Goal: Information Seeking & Learning: Understand process/instructions

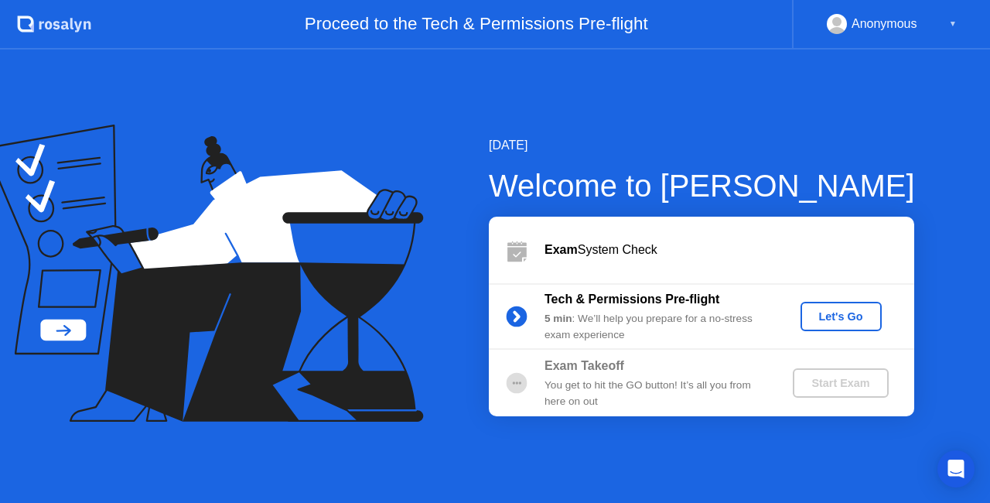
click at [832, 315] on div "Let's Go" at bounding box center [841, 316] width 69 height 12
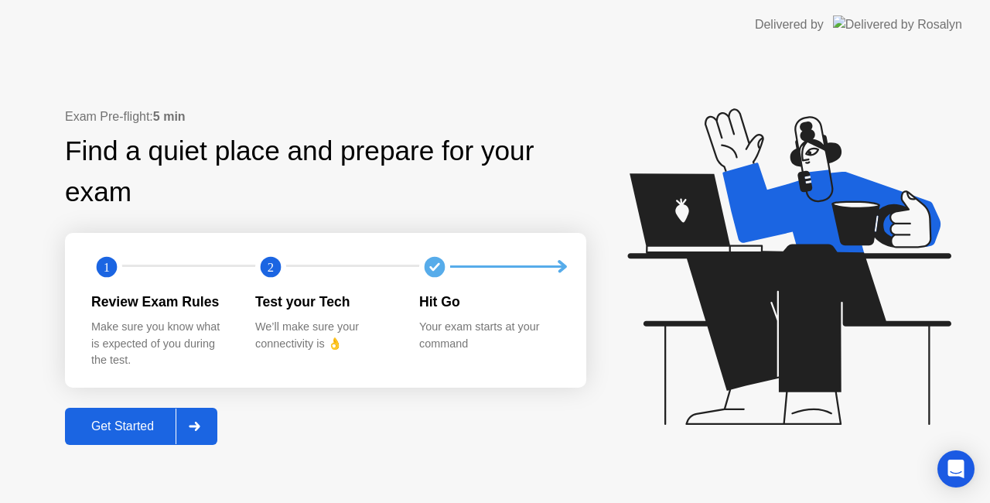
click at [173, 413] on button "Get Started" at bounding box center [141, 426] width 152 height 37
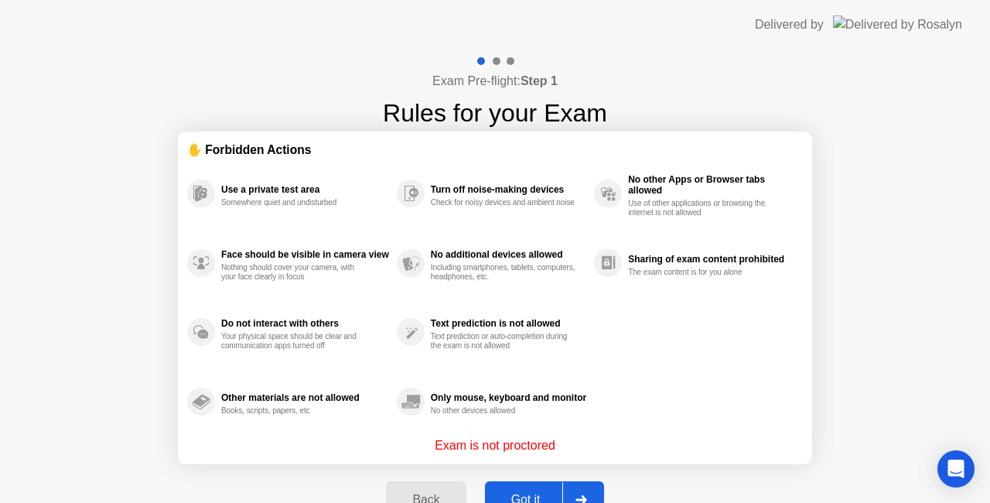
click at [526, 486] on button "Got it" at bounding box center [544, 499] width 119 height 37
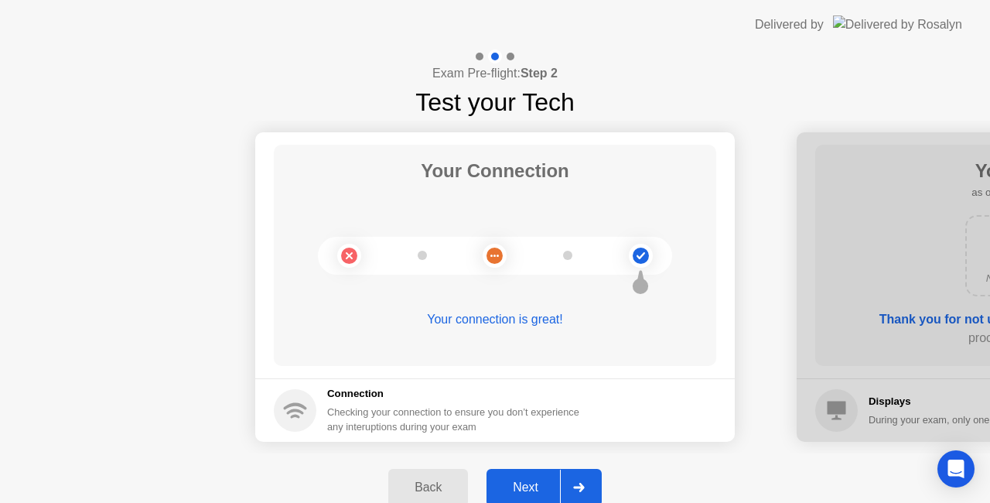
click at [526, 486] on div "Next" at bounding box center [525, 487] width 69 height 14
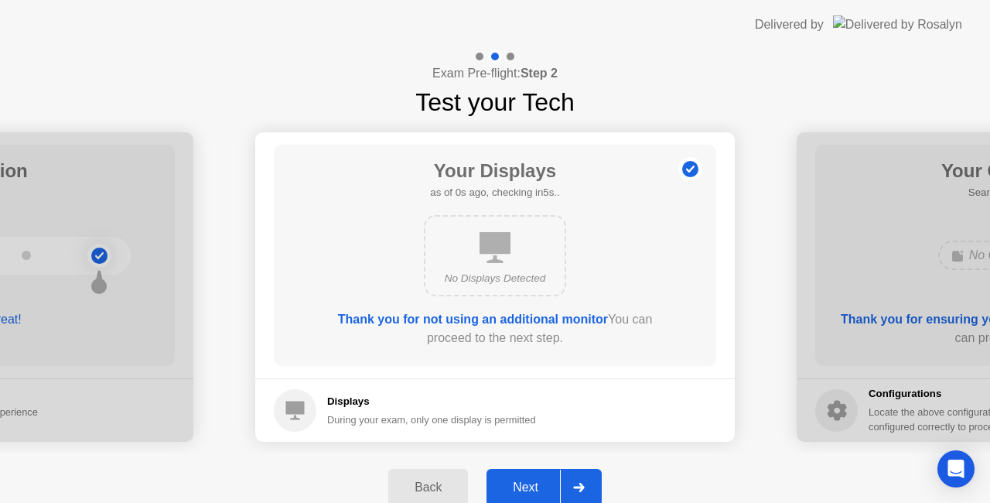
click at [526, 486] on div "Next" at bounding box center [525, 487] width 69 height 14
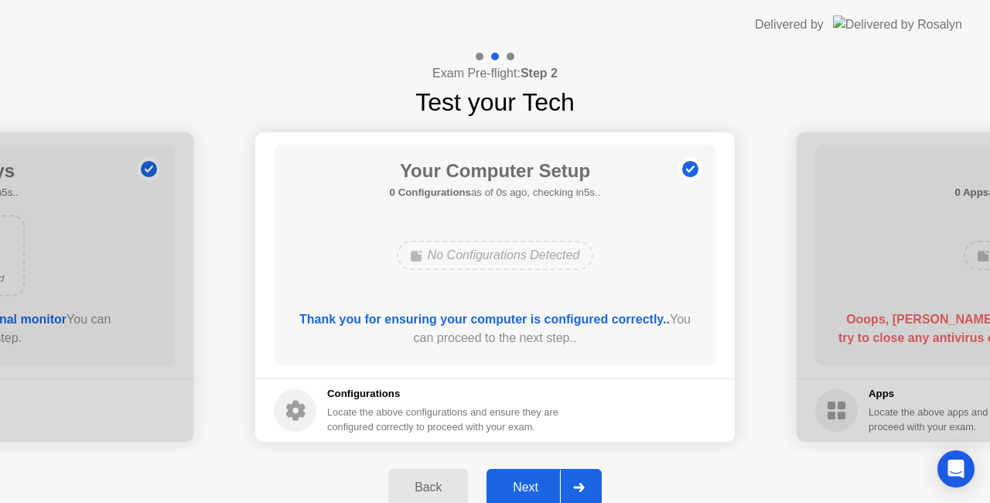
click at [526, 486] on div "Next" at bounding box center [525, 487] width 69 height 14
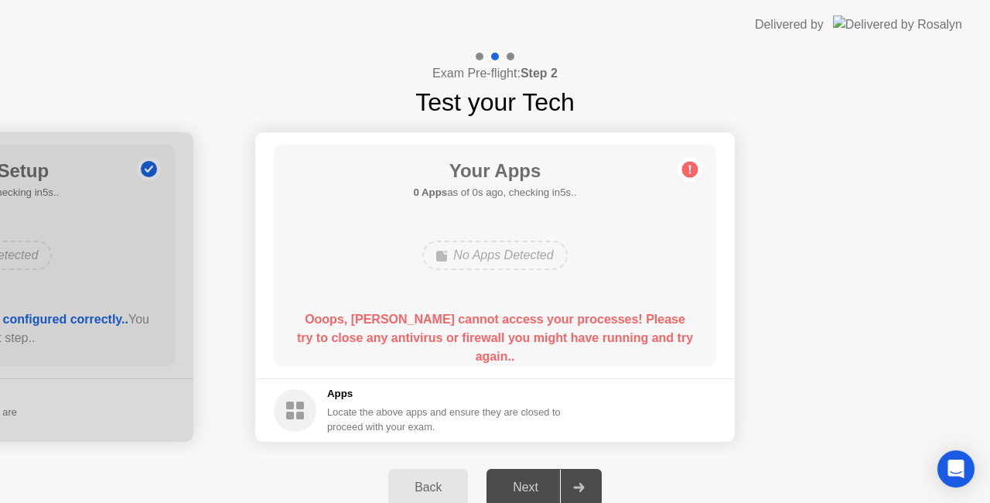
click at [523, 329] on div "Ooops, [PERSON_NAME] cannot access your processes! Please try to close any anti…" at bounding box center [495, 338] width 398 height 56
click at [433, 486] on div "Back" at bounding box center [428, 487] width 70 height 14
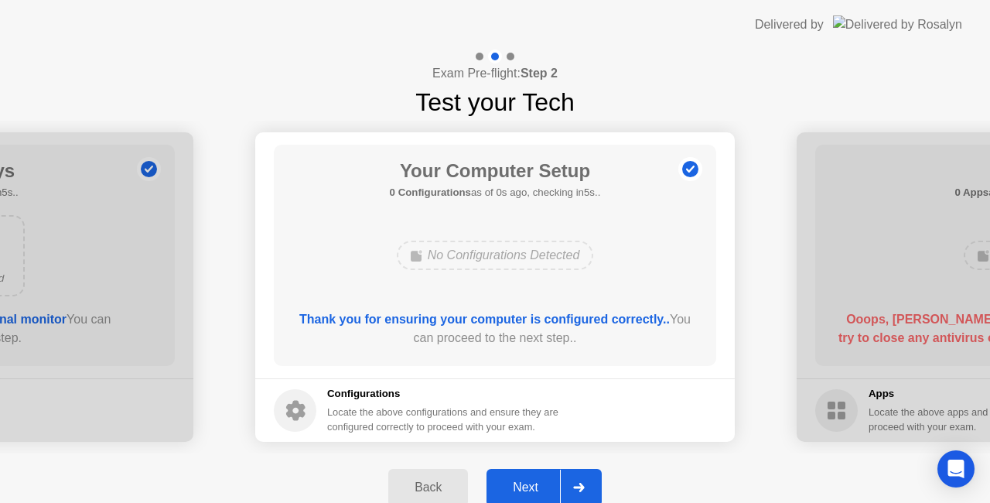
click at [578, 489] on icon at bounding box center [579, 487] width 12 height 9
